Goal: Find specific page/section: Find specific page/section

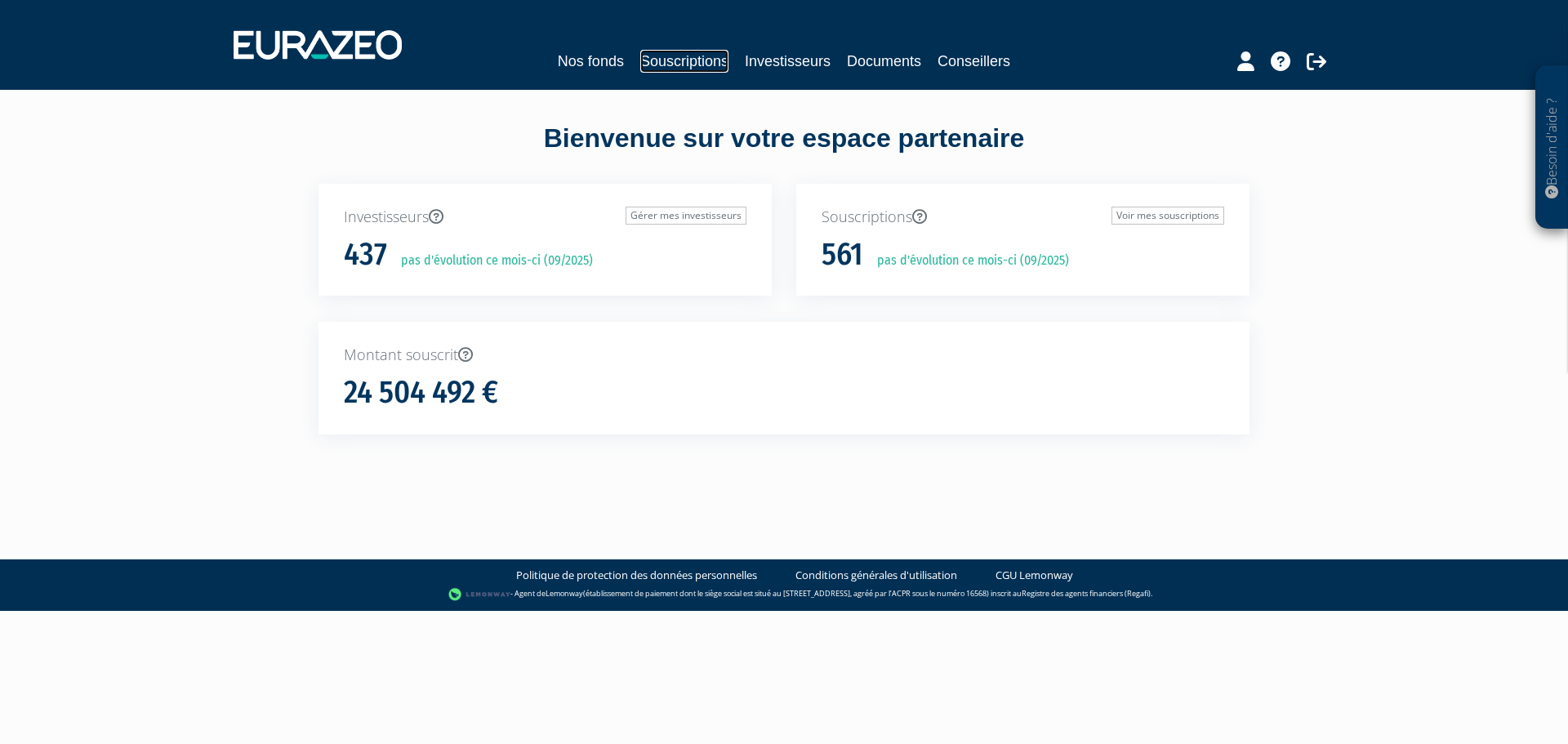
click at [703, 63] on link "Souscriptions" at bounding box center [684, 62] width 88 height 23
click at [814, 60] on link "Investisseurs" at bounding box center [787, 62] width 86 height 23
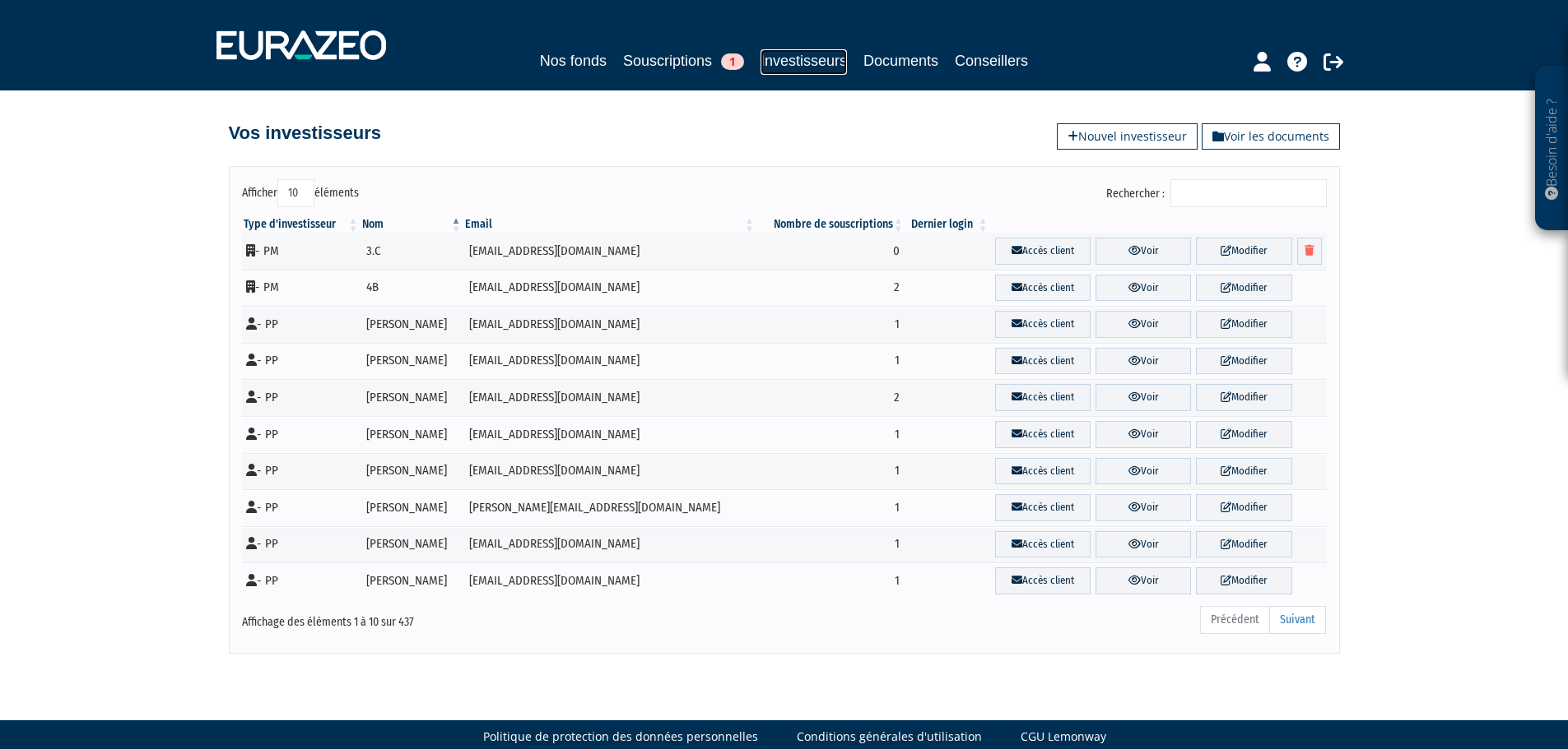
click at [811, 59] on link "Investisseurs" at bounding box center [803, 62] width 87 height 25
click at [1208, 197] on input "Rechercher :" at bounding box center [1248, 193] width 156 height 28
click at [1216, 193] on input "Rechercher :" at bounding box center [1248, 193] width 156 height 28
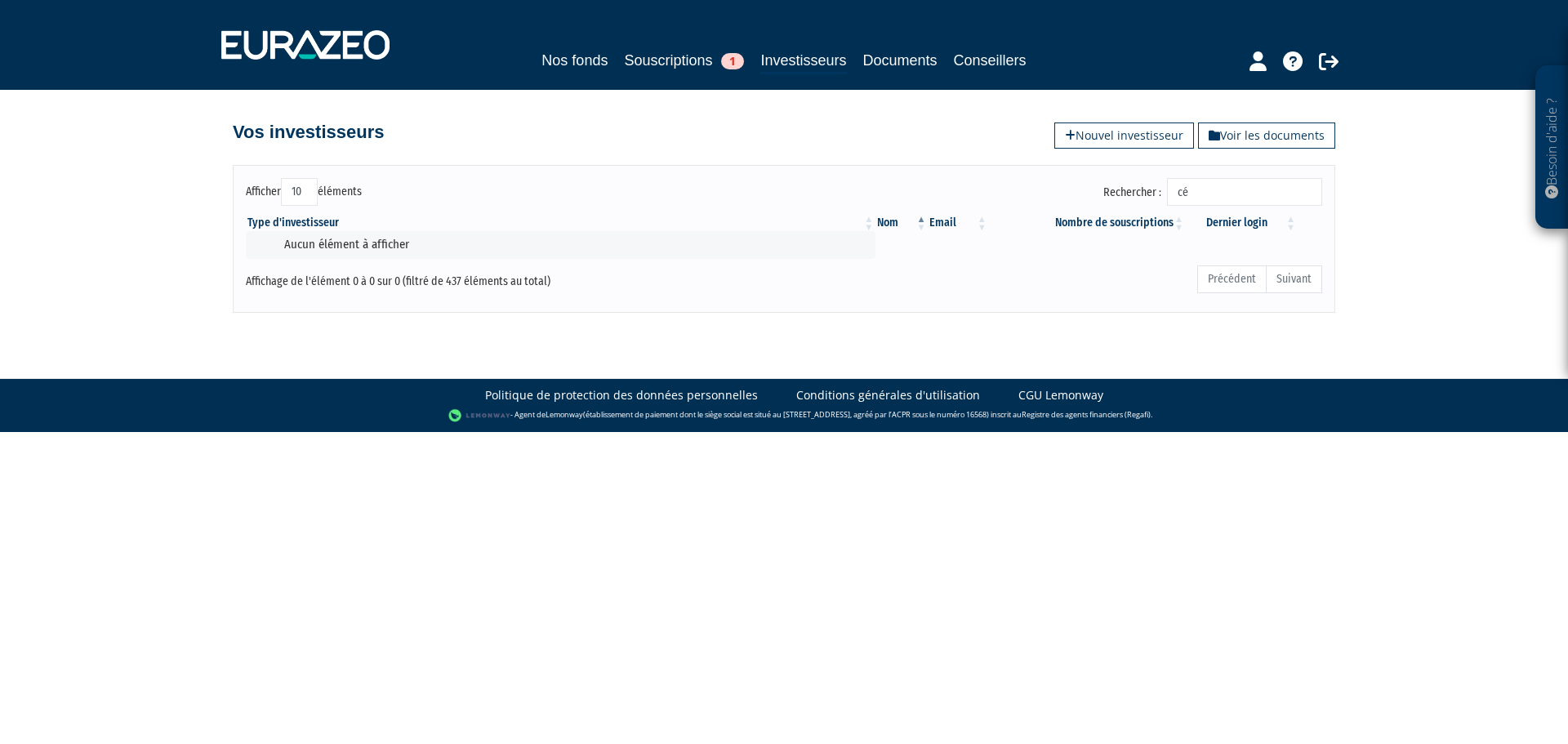
type input "c"
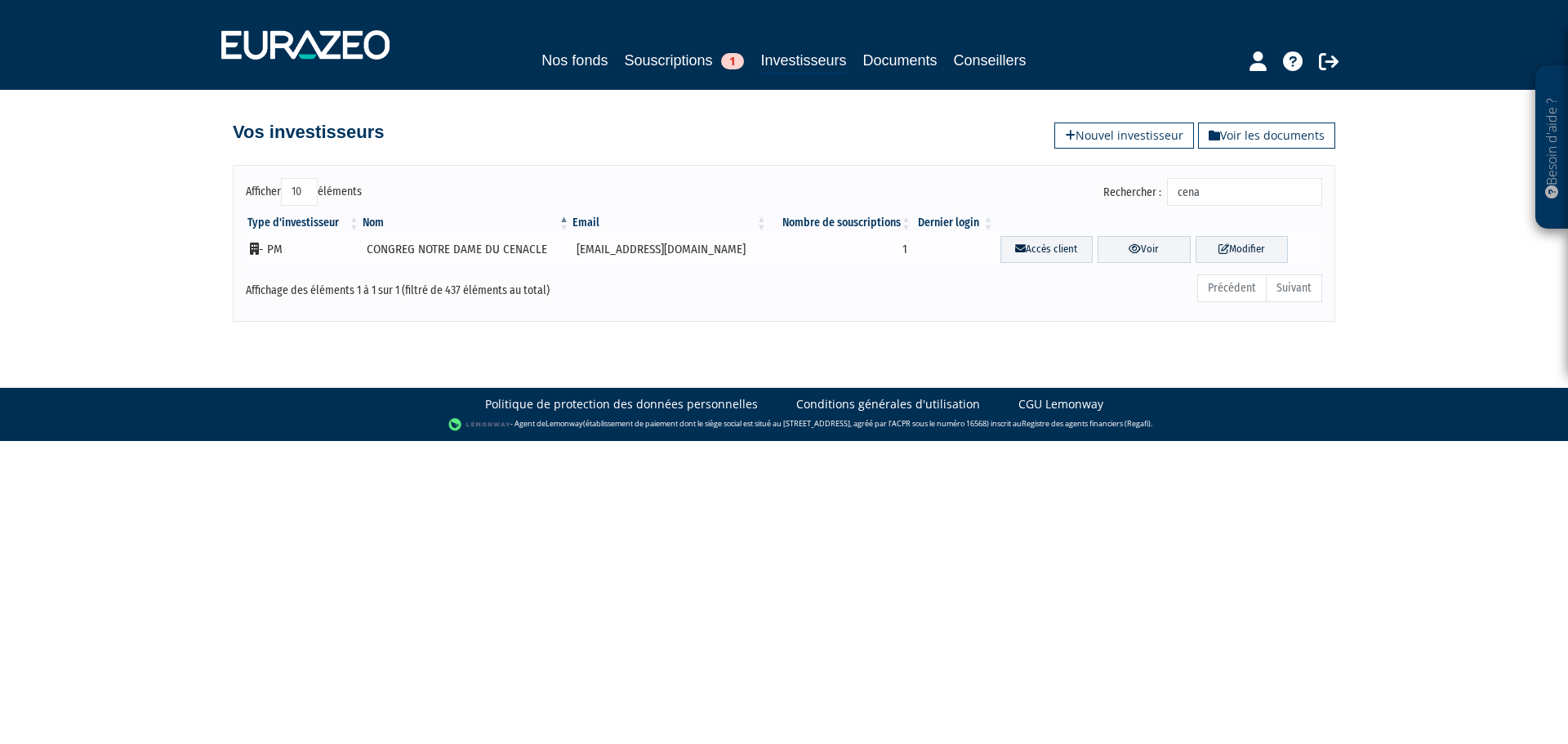
type input "cena"
click at [486, 247] on td "CONGREG NOTRE DAME DU CENACLE" at bounding box center [465, 250] width 210 height 37
click at [1149, 247] on link "Voir" at bounding box center [1143, 250] width 92 height 27
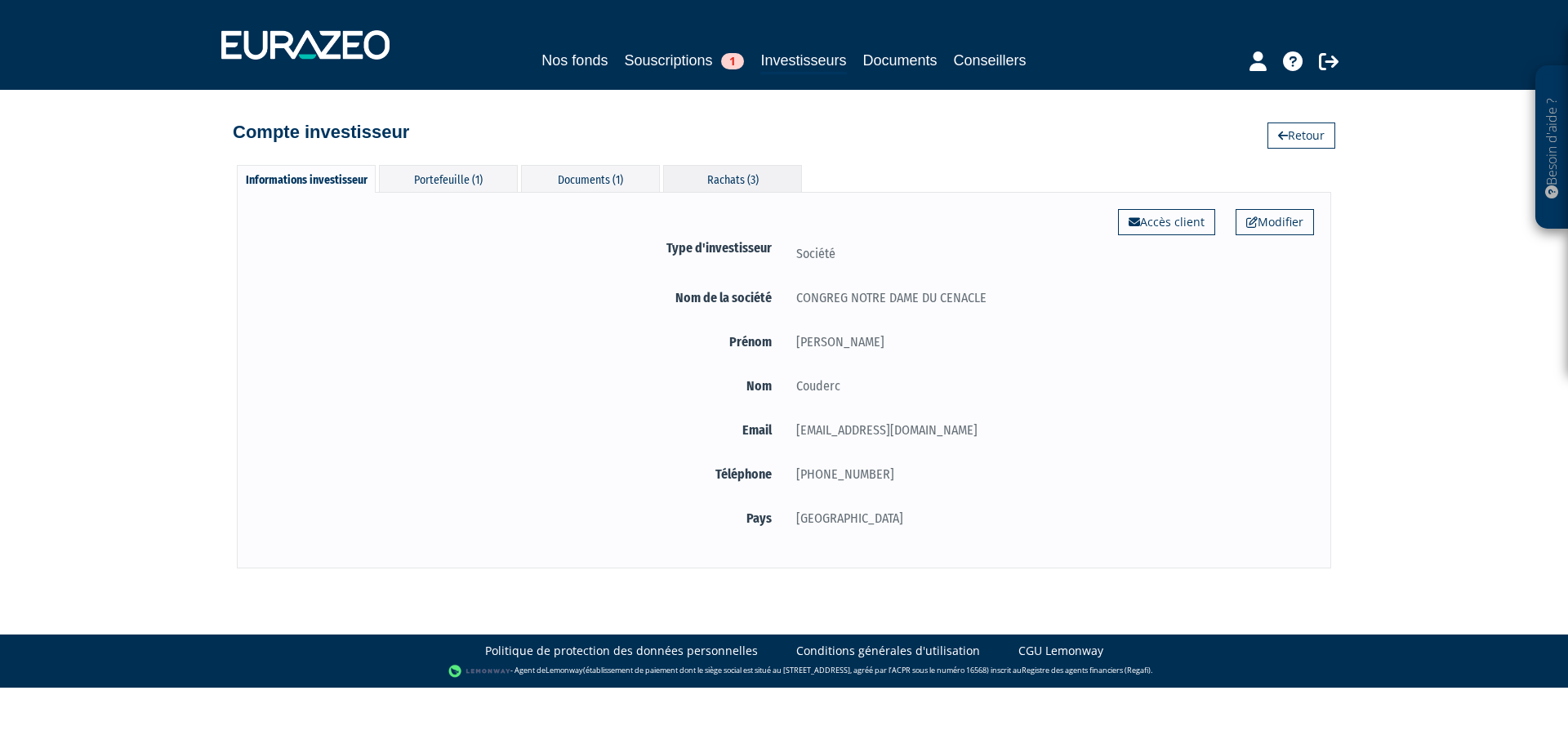
click at [754, 180] on div "Rachats (3)" at bounding box center [733, 179] width 139 height 27
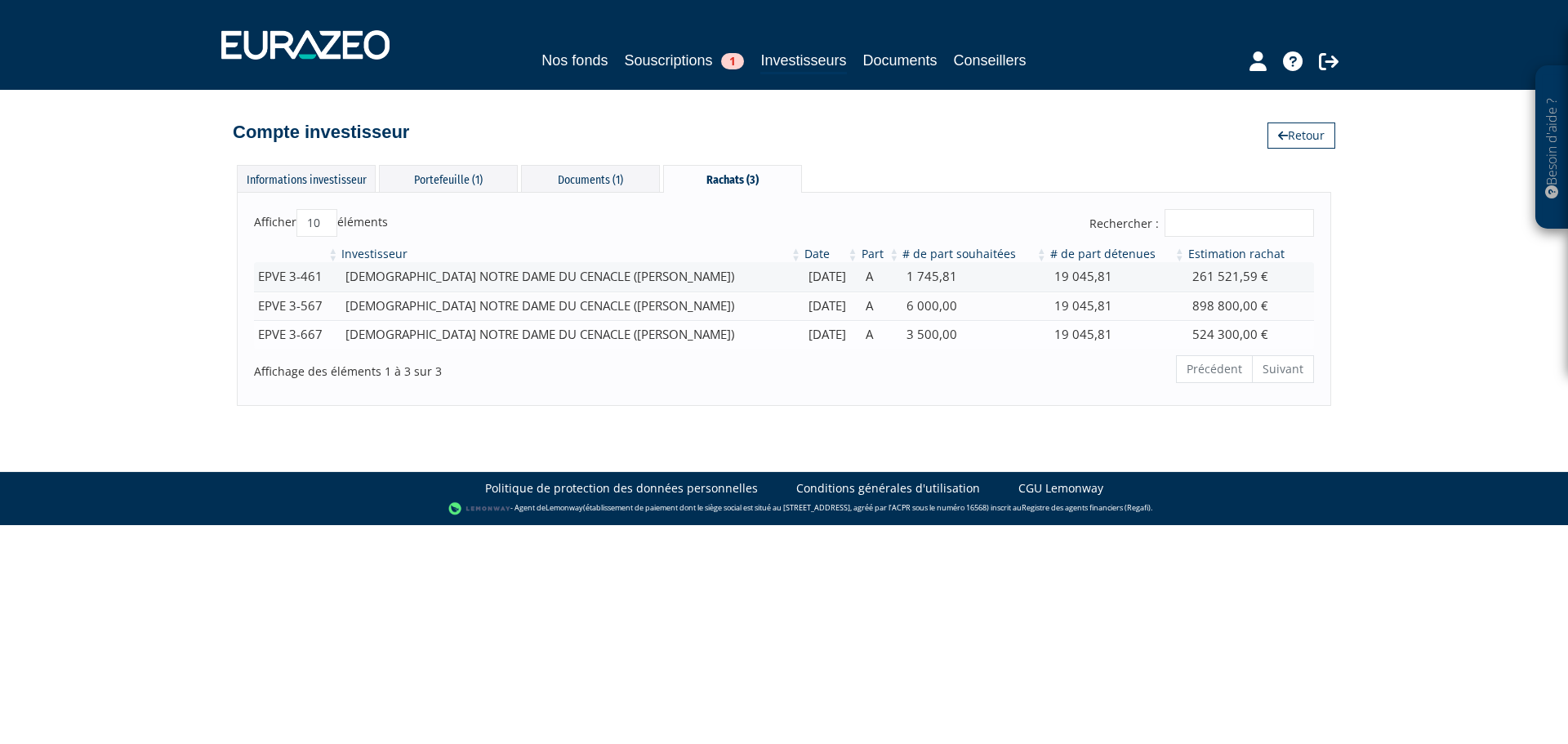
click at [654, 331] on td "CONGREGATION NOTRE DAME DU CENACLE (Lydia VAUTHIER)" at bounding box center [571, 335] width 463 height 29
